Goal: Task Accomplishment & Management: Complete application form

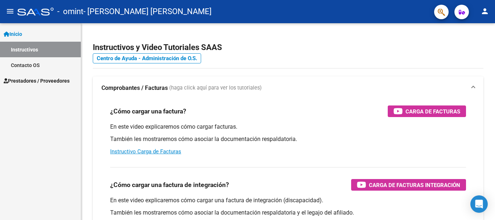
click at [30, 81] on span "Prestadores / Proveedores" at bounding box center [37, 81] width 66 height 8
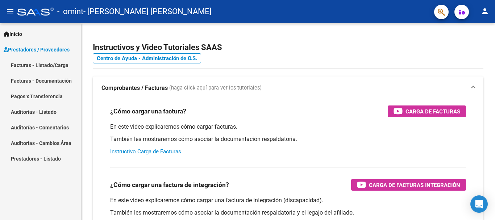
click at [36, 64] on link "Facturas - Listado/Carga" at bounding box center [40, 65] width 81 height 16
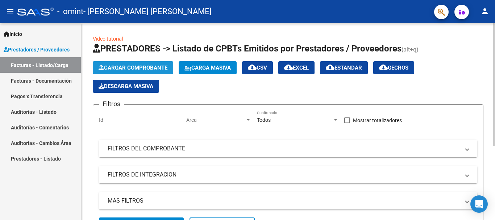
click at [114, 67] on span "Cargar Comprobante" at bounding box center [133, 67] width 69 height 7
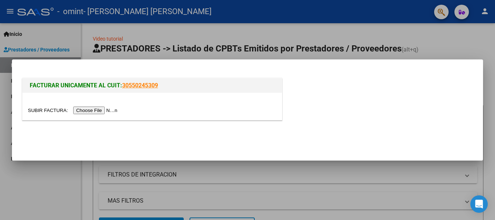
click at [103, 111] on input "file" at bounding box center [74, 110] width 92 height 8
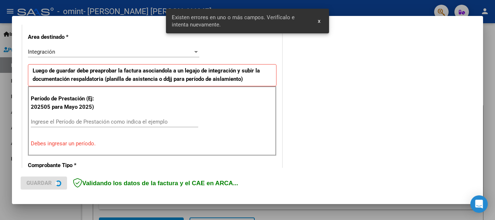
scroll to position [167, 0]
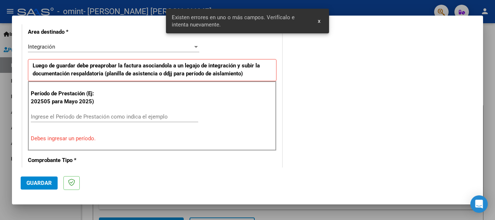
click at [57, 115] on input "Ingrese el Período de Prestación como indica el ejemplo" at bounding box center [114, 116] width 167 height 7
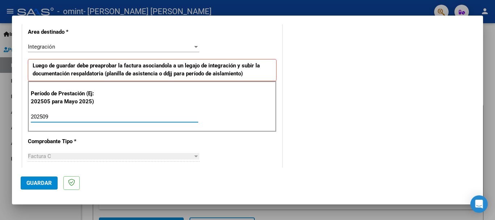
type input "202509"
click at [36, 184] on span "Guardar" at bounding box center [38, 183] width 25 height 7
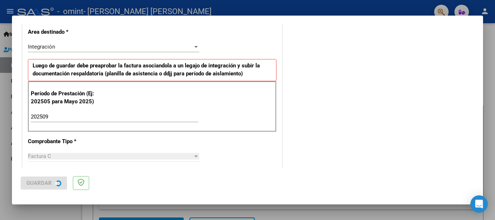
scroll to position [0, 0]
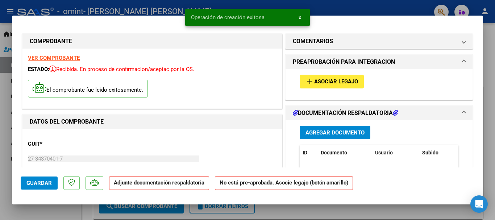
click at [336, 83] on span "Asociar Legajo" at bounding box center [336, 82] width 44 height 7
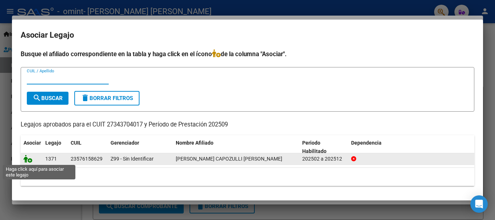
click at [28, 159] on icon at bounding box center [28, 159] width 9 height 8
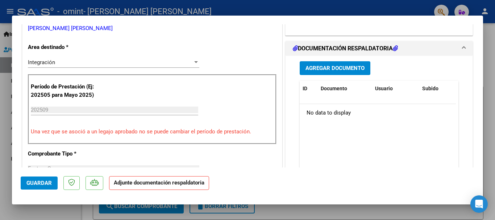
scroll to position [164, 0]
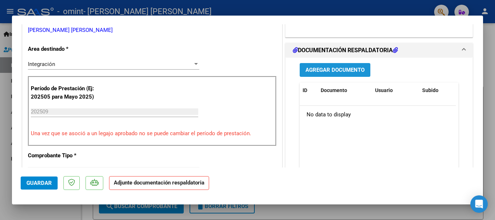
click at [326, 67] on span "Agregar Documento" at bounding box center [334, 70] width 59 height 7
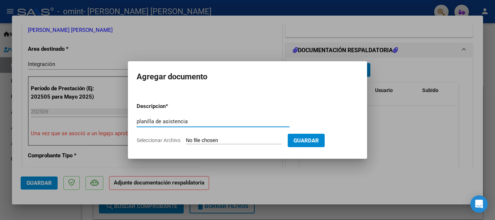
type input "planilla de asistencia"
click at [233, 139] on input "Seleccionar Archivo" at bounding box center [234, 140] width 96 height 7
type input "C:\fakepath\IMG-20251008-WA0040.jpg"
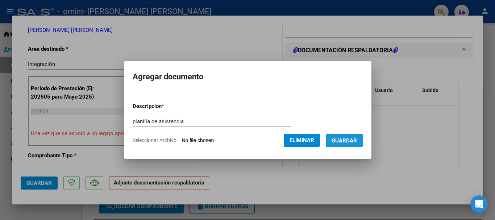
click at [348, 141] on span "Guardar" at bounding box center [343, 140] width 25 height 7
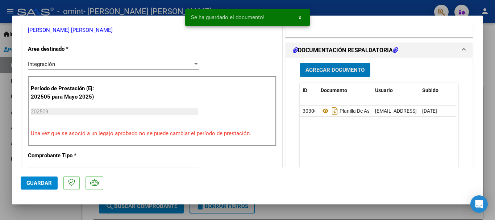
click at [30, 182] on span "Guardar" at bounding box center [38, 183] width 25 height 7
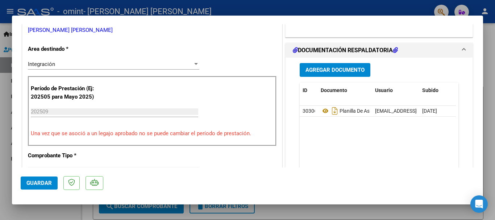
click at [42, 184] on span "Guardar" at bounding box center [38, 183] width 25 height 7
click at [484, 41] on div at bounding box center [247, 110] width 495 height 220
type input "$ 0,00"
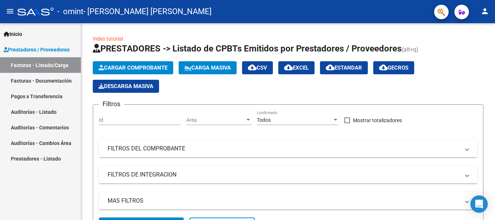
click at [51, 67] on link "Facturas - Listado/Carga" at bounding box center [40, 65] width 81 height 16
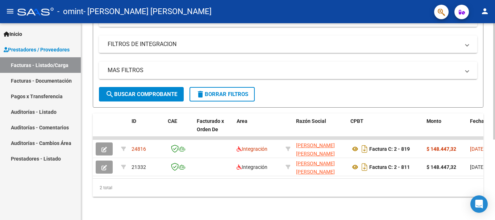
scroll to position [136, 0]
click at [494, 138] on div at bounding box center [494, 162] width 2 height 116
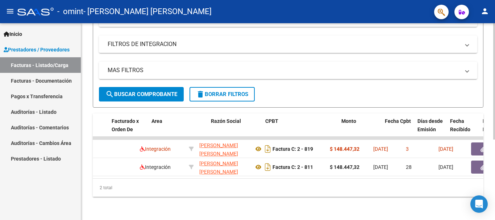
scroll to position [0, 0]
